Goal: Task Accomplishment & Management: Manage account settings

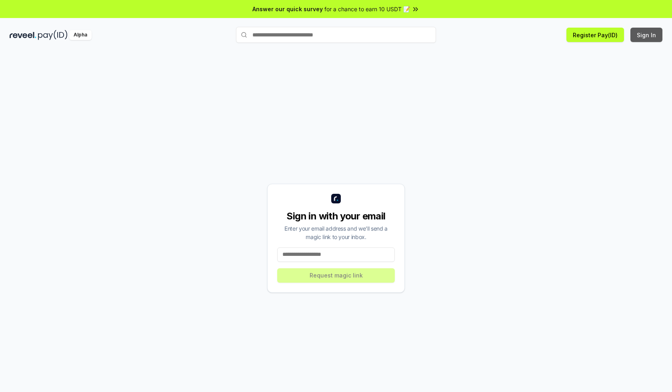
click at [647, 35] on button "Sign In" at bounding box center [647, 35] width 32 height 14
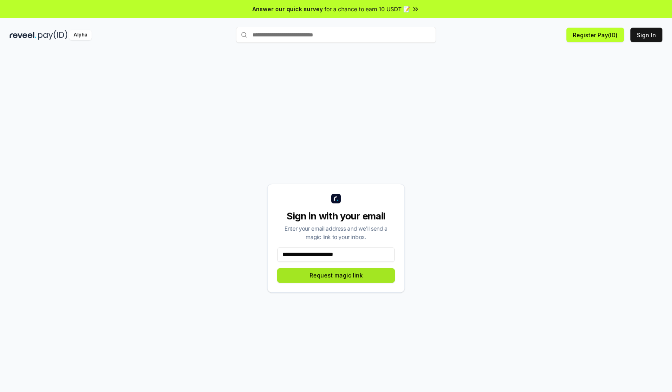
type input "**********"
click at [336, 275] on button "Request magic link" at bounding box center [336, 275] width 118 height 14
